Goal: Information Seeking & Learning: Learn about a topic

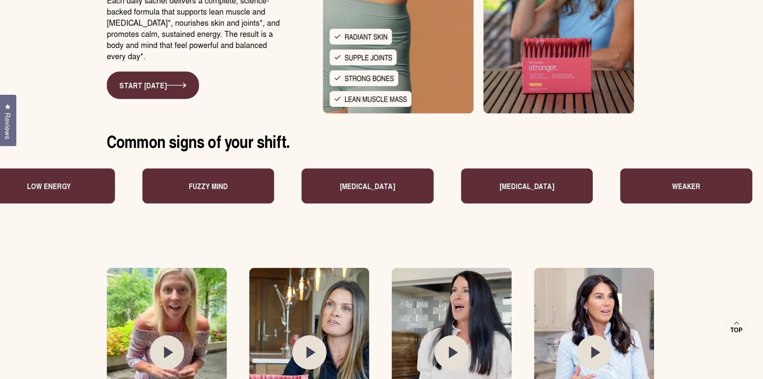
scroll to position [1982, 0]
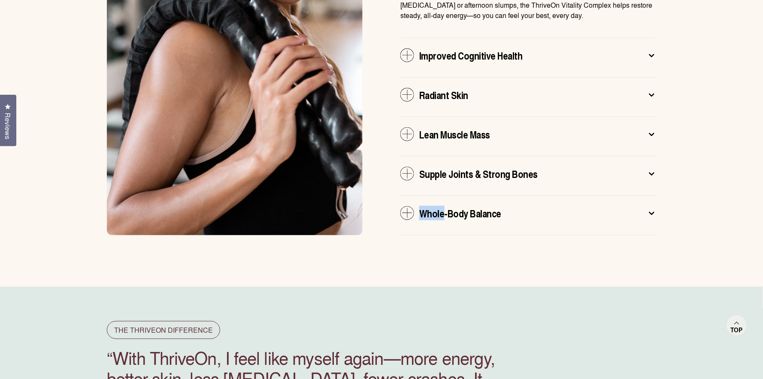
click at [476, 206] on span "Whole-Body Balance" at bounding box center [460, 213] width 82 height 14
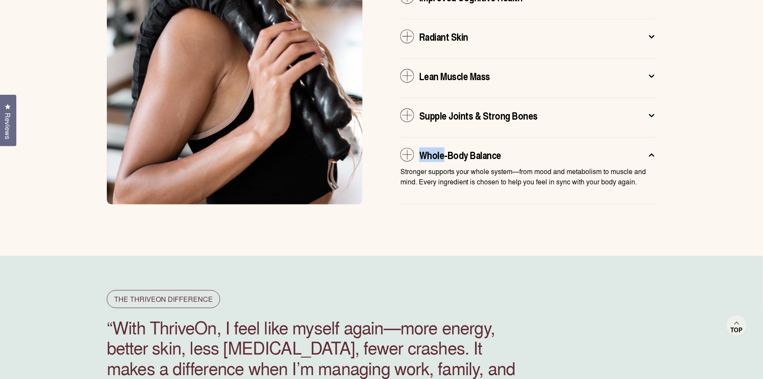
click at [407, 150] on icon at bounding box center [408, 155] width 10 height 10
click at [444, 148] on span "Whole-Body Balance" at bounding box center [460, 155] width 82 height 14
click at [441, 109] on span "Supple Joints & Strong Bones" at bounding box center [478, 116] width 119 height 14
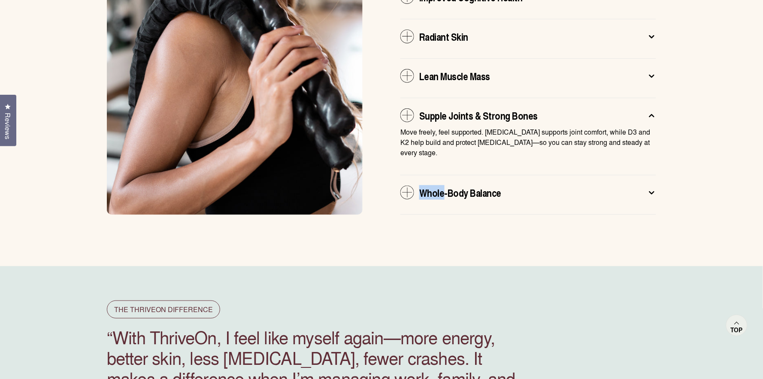
click at [457, 109] on span "Supple Joints & Strong Bones" at bounding box center [478, 116] width 119 height 14
click at [654, 188] on icon at bounding box center [652, 192] width 9 height 9
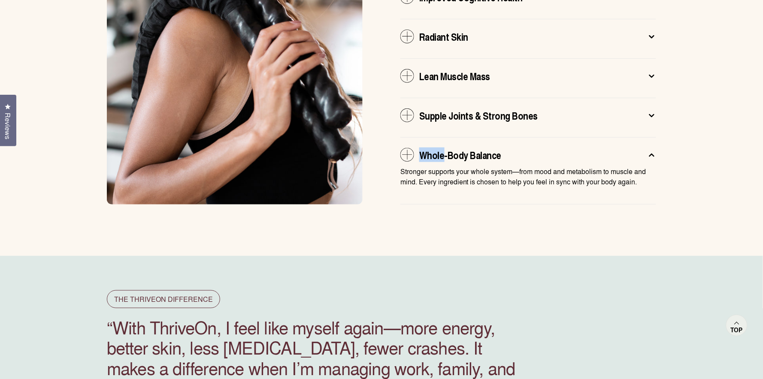
click at [650, 151] on icon at bounding box center [652, 155] width 9 height 9
click at [651, 151] on icon at bounding box center [652, 155] width 9 height 9
click at [652, 111] on icon at bounding box center [652, 115] width 9 height 9
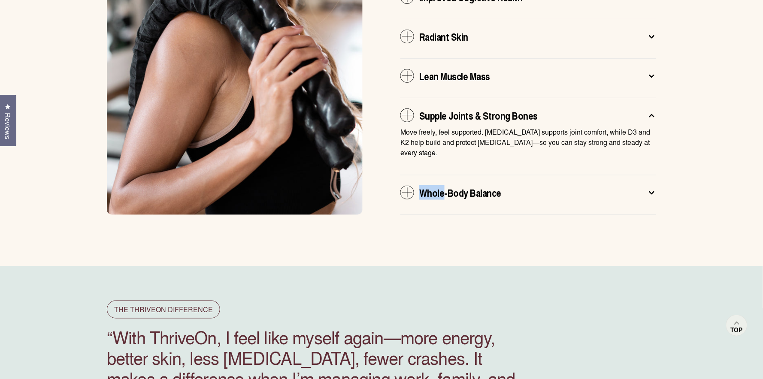
click at [652, 115] on icon at bounding box center [652, 116] width 4 height 2
click at [617, 109] on div "Supple Joints & Strong Bones" at bounding box center [530, 116] width 223 height 14
click at [451, 127] on p "Move freely, feel supported. [MEDICAL_DATA] supports joint comfort, while D3 an…" at bounding box center [528, 142] width 256 height 31
click at [407, 186] on icon at bounding box center [407, 193] width 14 height 14
